Goal: Transaction & Acquisition: Book appointment/travel/reservation

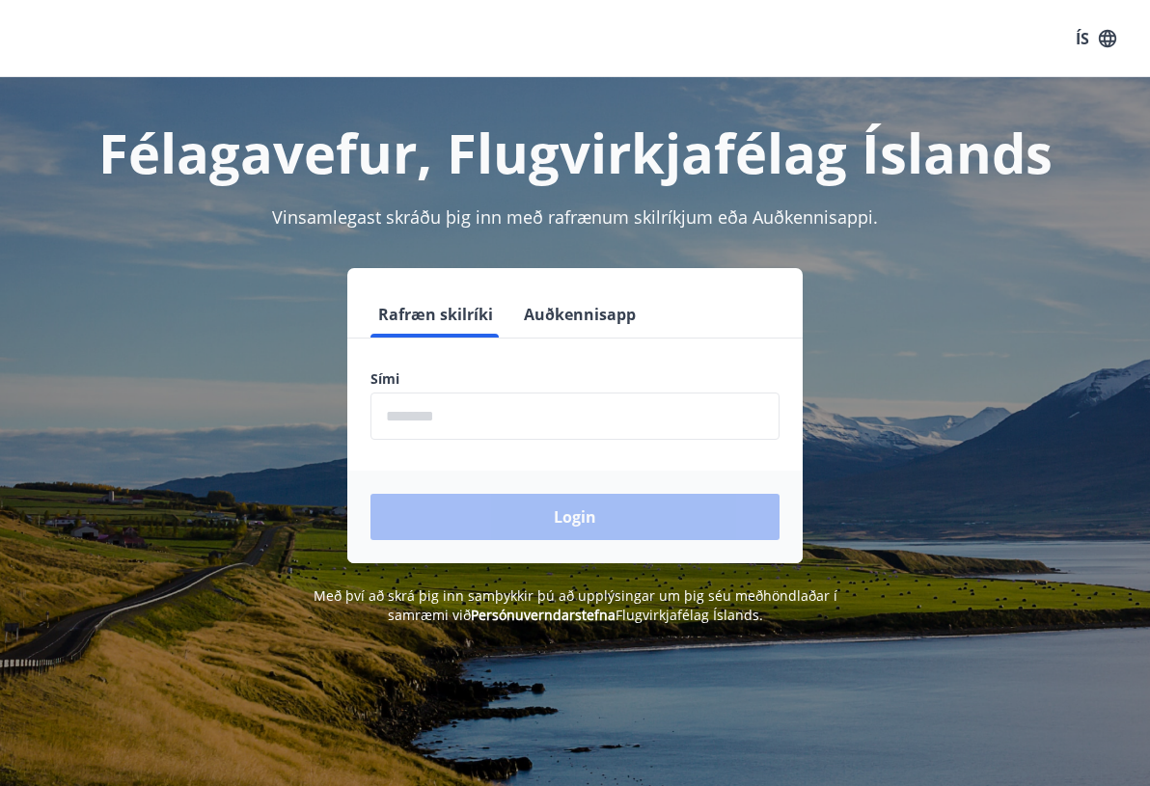
click at [464, 415] on input "phone" at bounding box center [575, 416] width 409 height 47
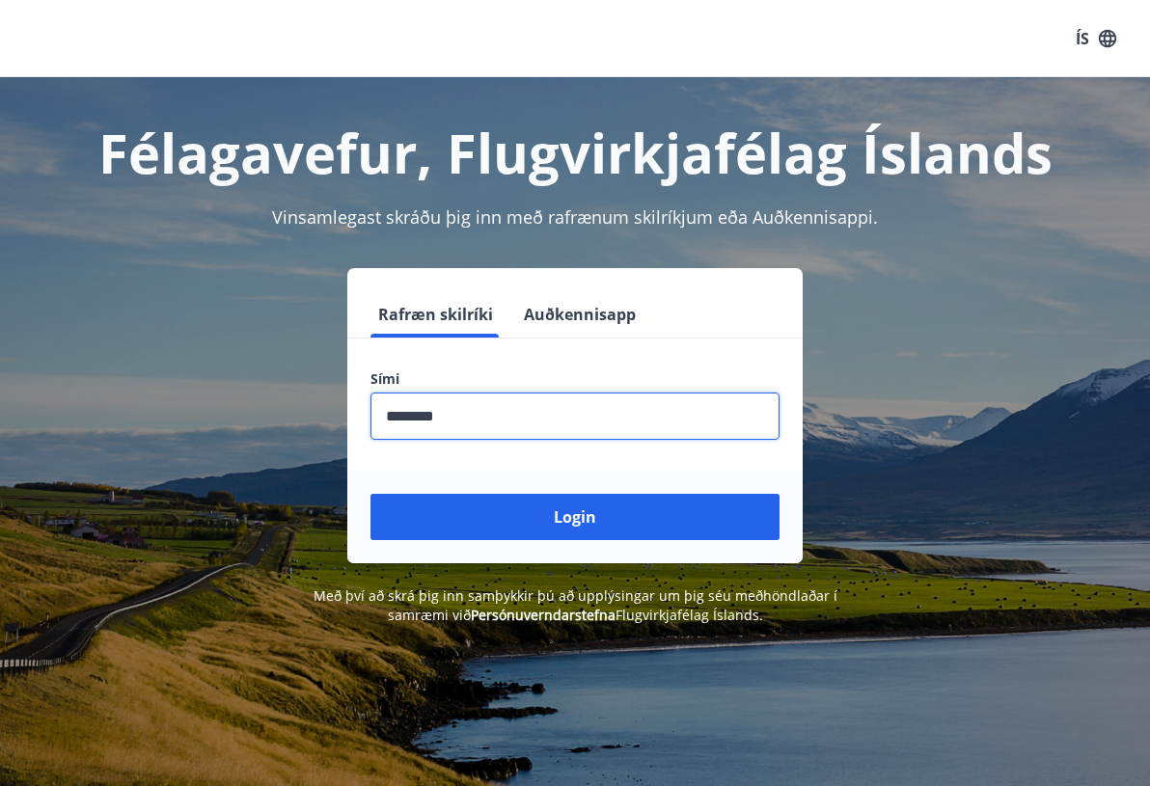
type input "********"
click at [371, 494] on button "Login" at bounding box center [575, 517] width 409 height 46
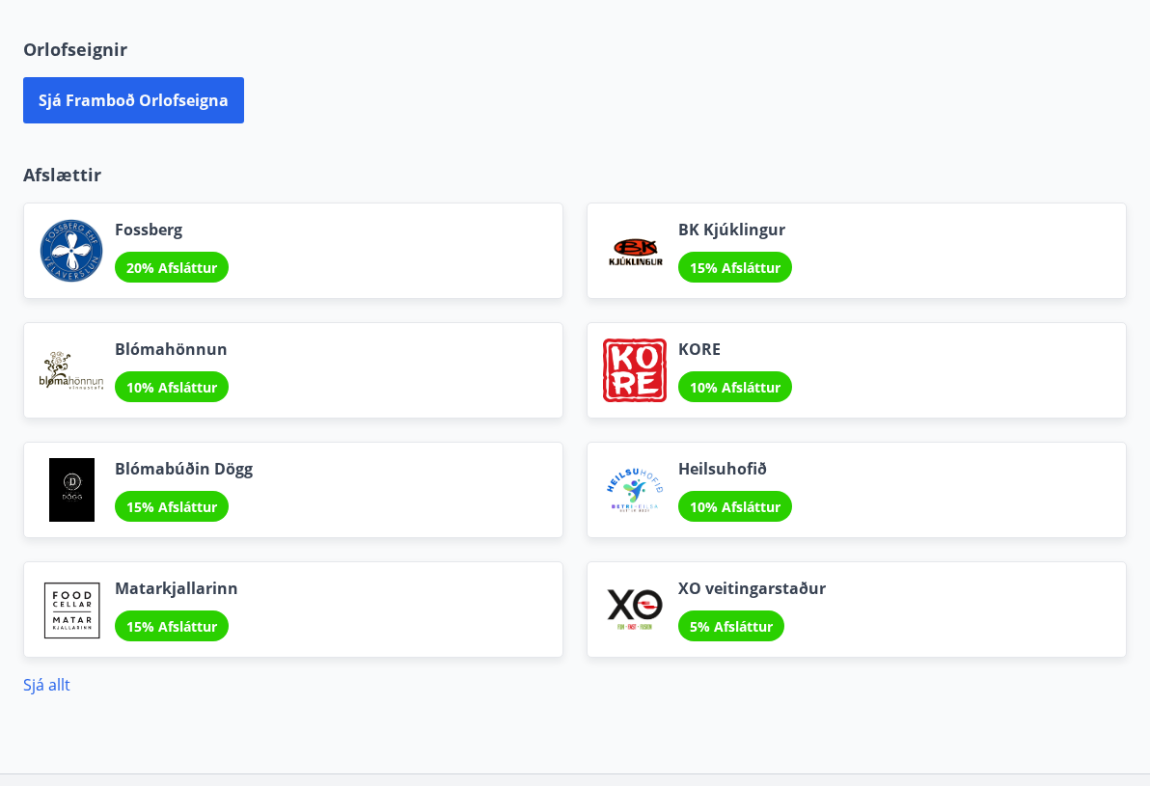
scroll to position [1351, 0]
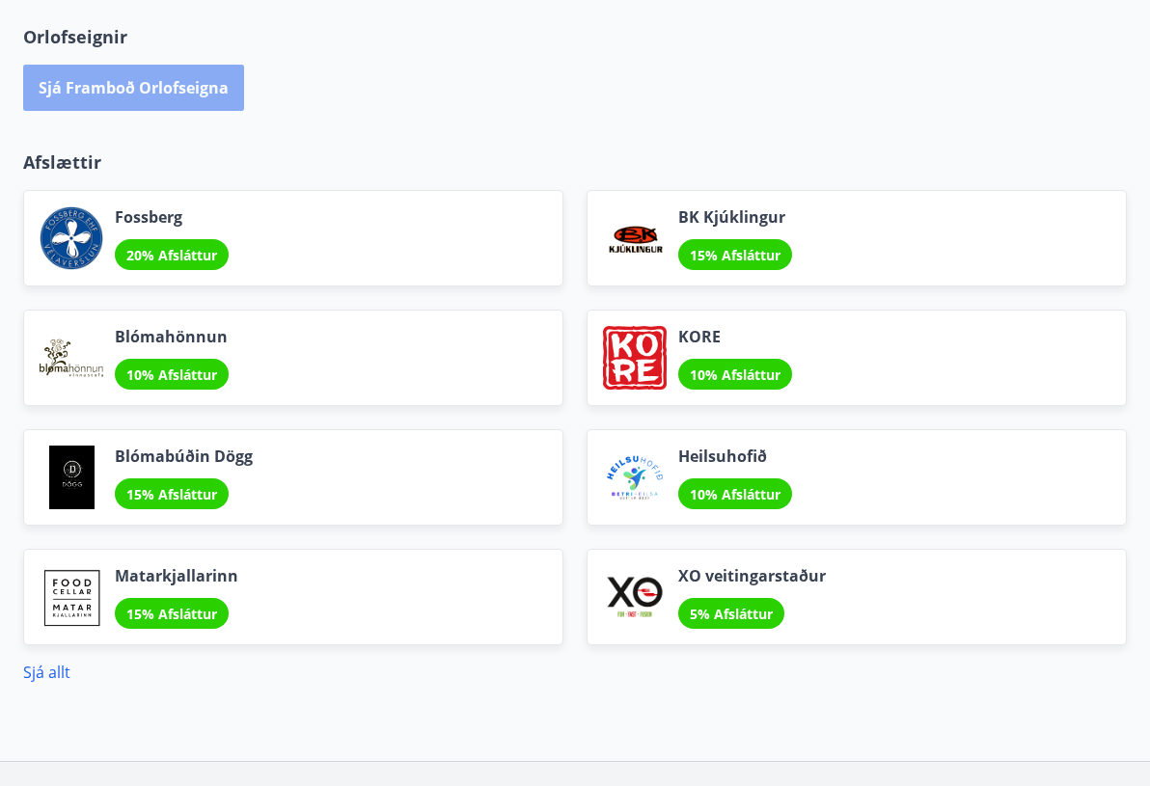
click at [151, 97] on button "Sjá framboð orlofseigna" at bounding box center [133, 88] width 221 height 46
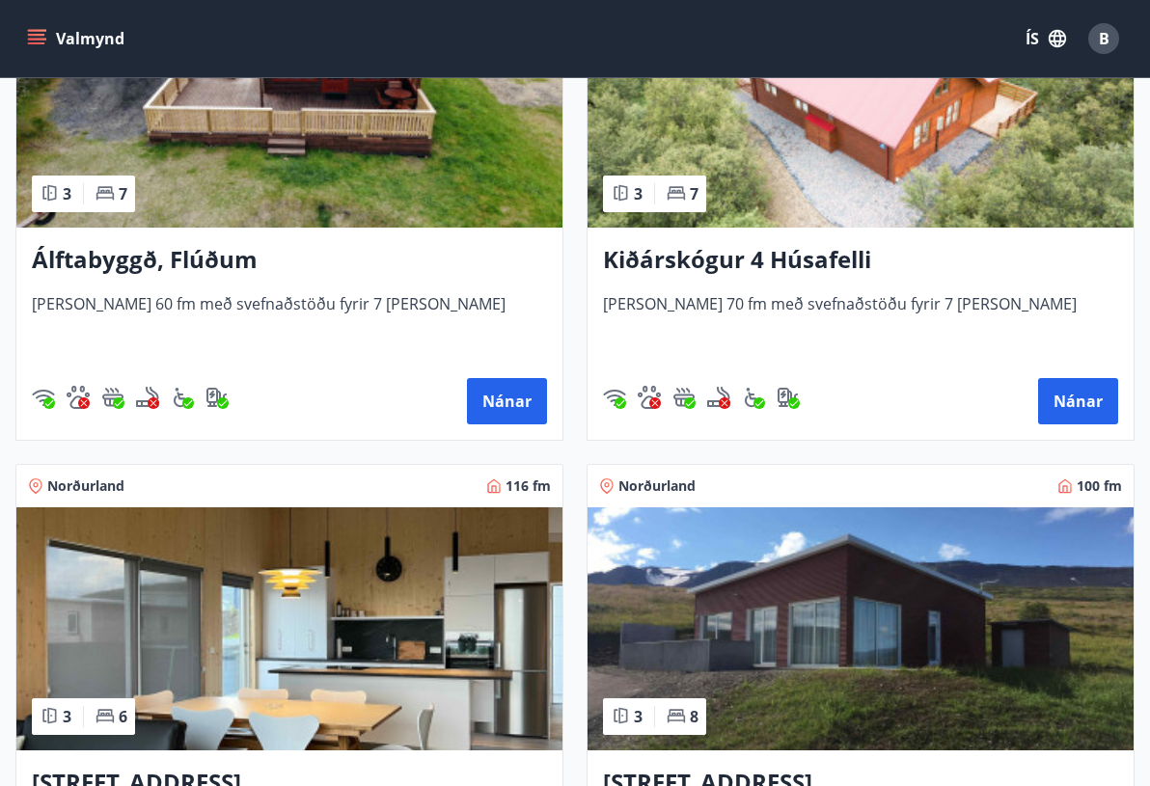
scroll to position [772, 0]
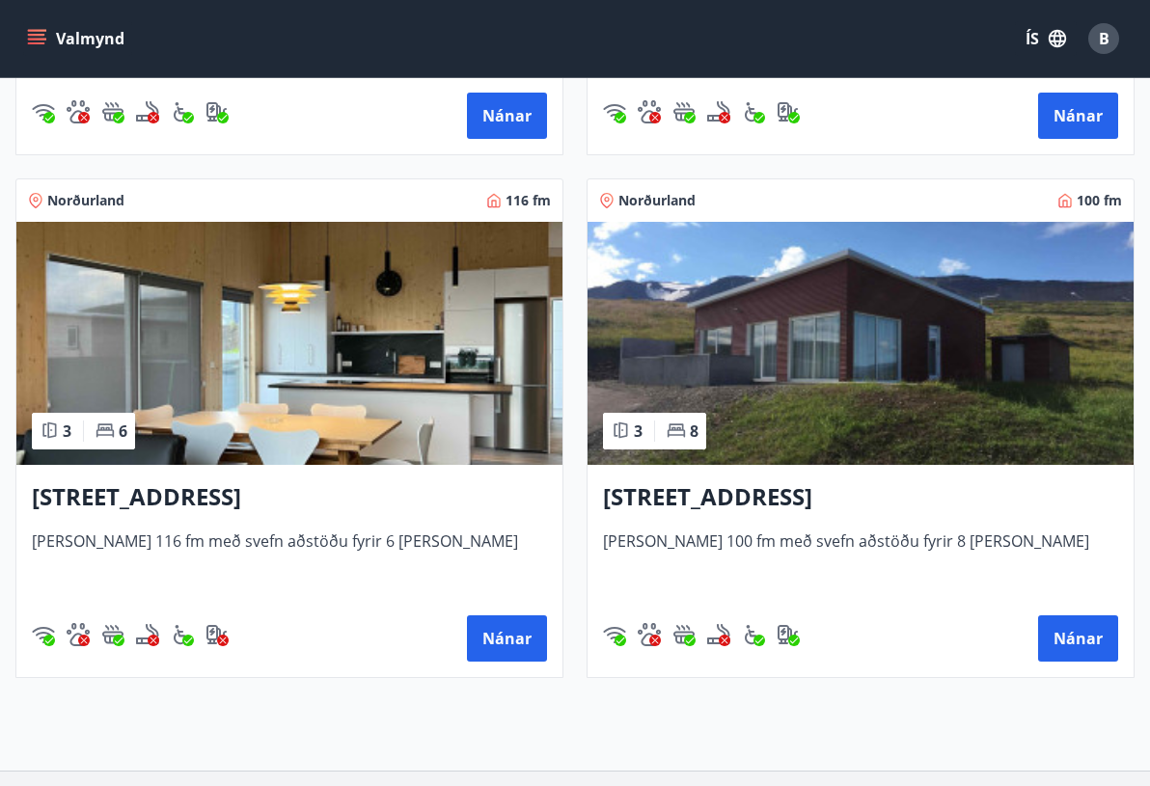
click at [394, 390] on img at bounding box center [289, 343] width 546 height 243
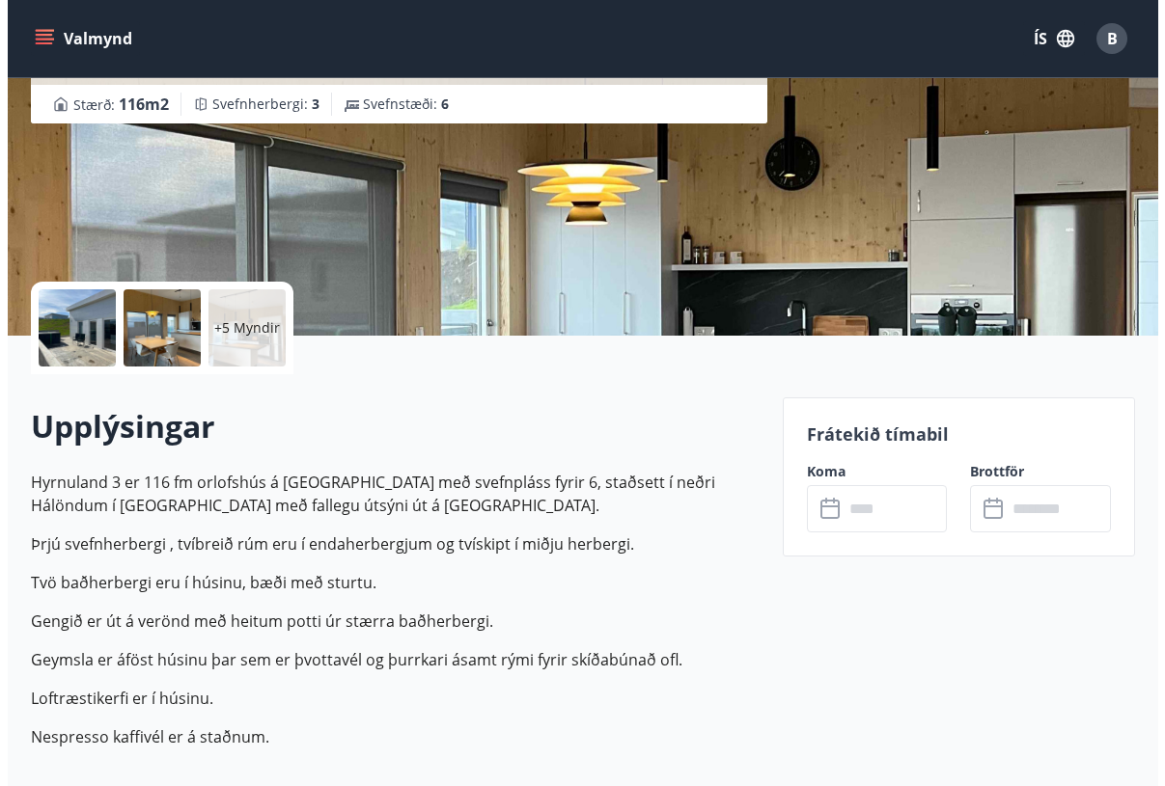
scroll to position [386, 0]
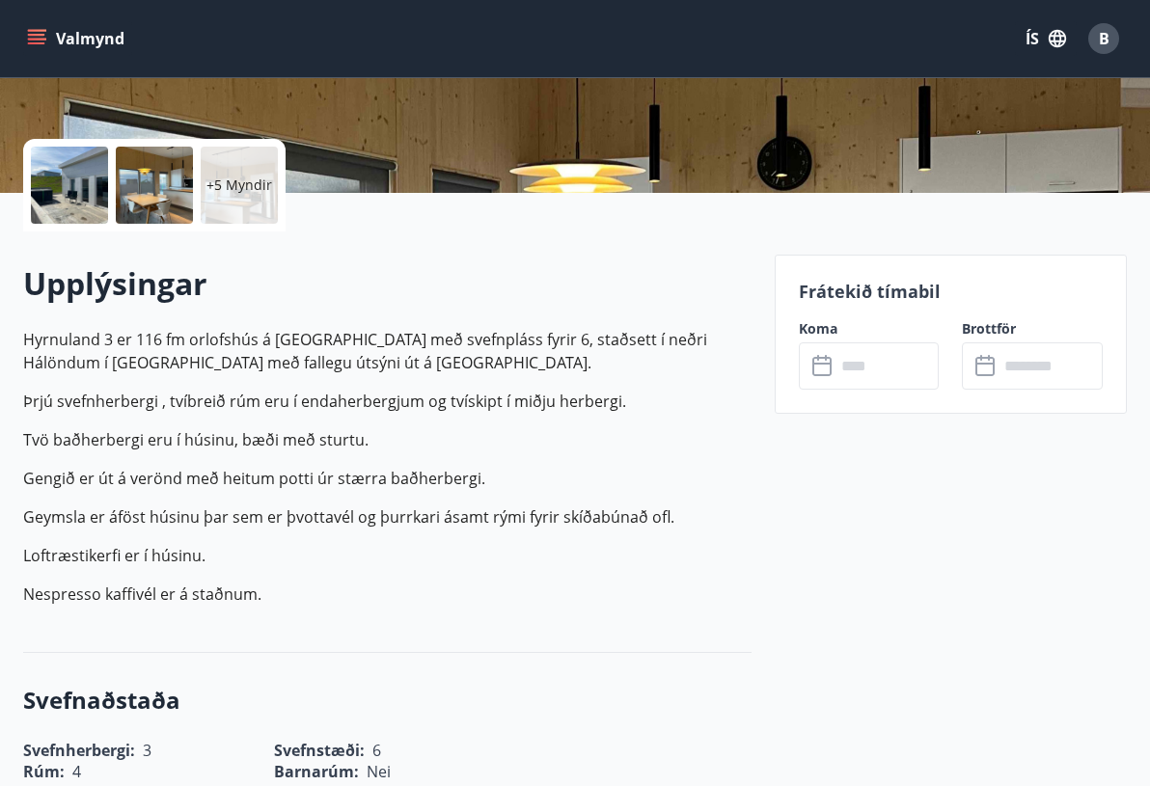
click at [142, 186] on div at bounding box center [154, 185] width 77 height 77
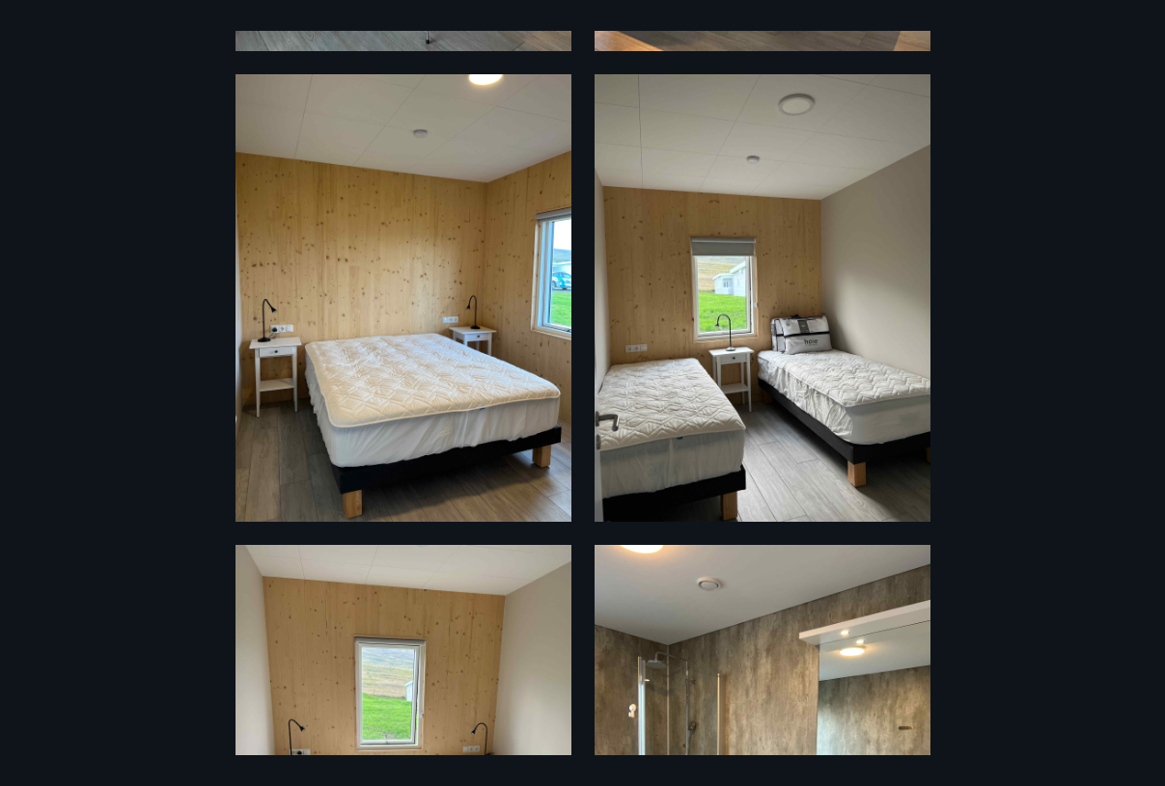
scroll to position [1447, 0]
click at [547, 209] on img at bounding box center [403, 297] width 336 height 448
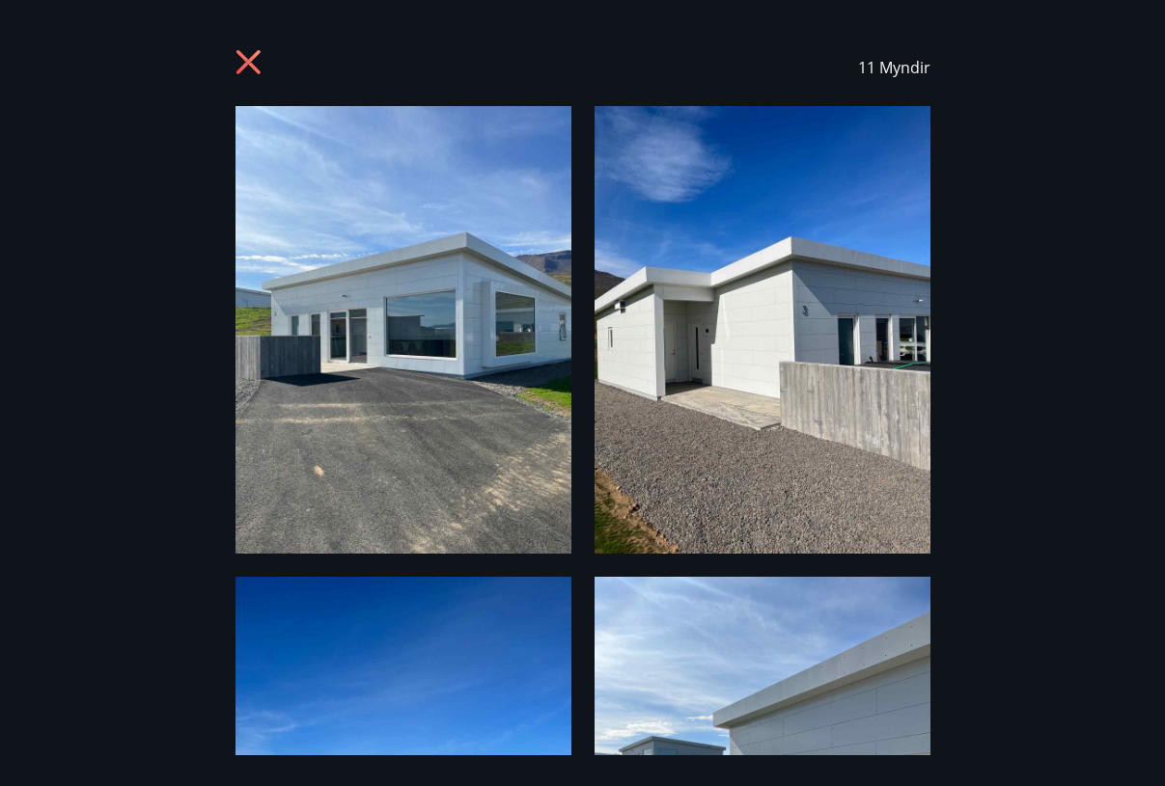
scroll to position [0, 0]
